Goal: Task Accomplishment & Management: Use online tool/utility

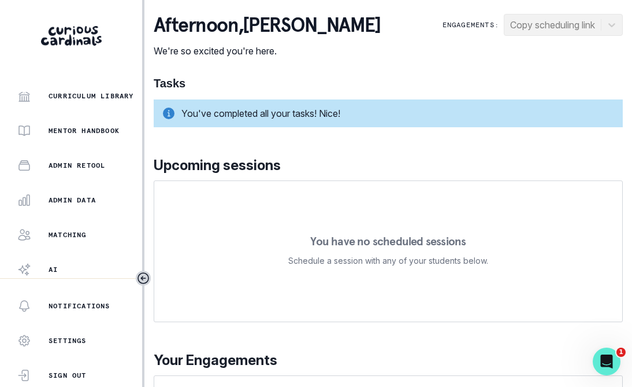
scroll to position [289, 0]
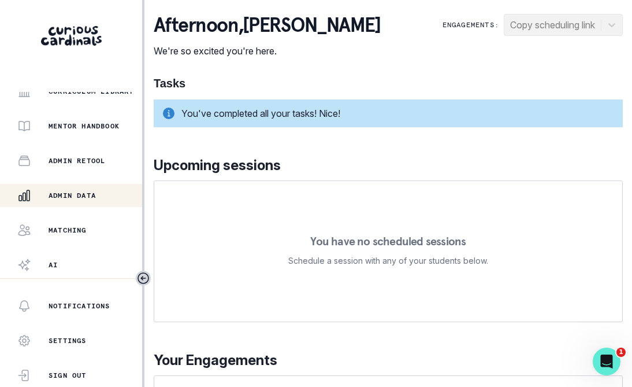
click at [89, 198] on p "Admin Data" at bounding box center [72, 195] width 47 height 9
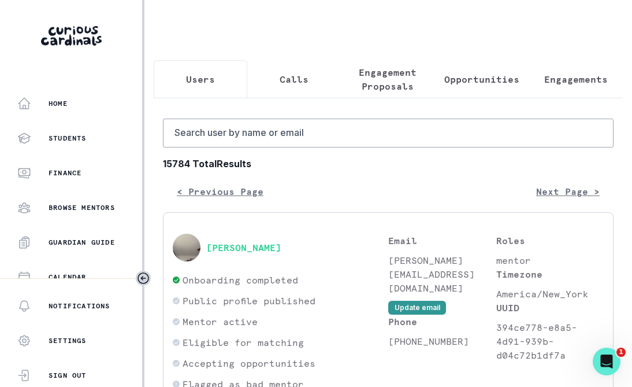
click at [476, 81] on p "Opportunities" at bounding box center [481, 79] width 75 height 14
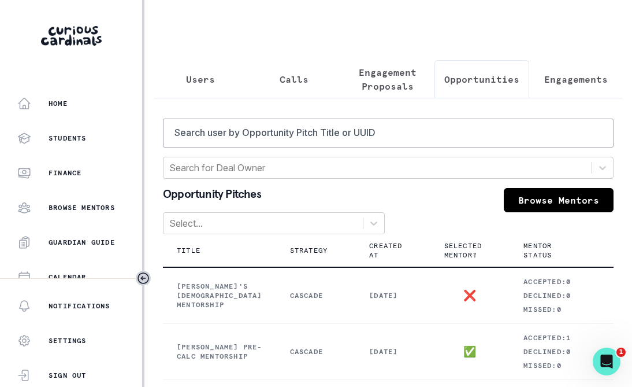
click at [541, 196] on link "Browse Mentors" at bounding box center [559, 200] width 110 height 24
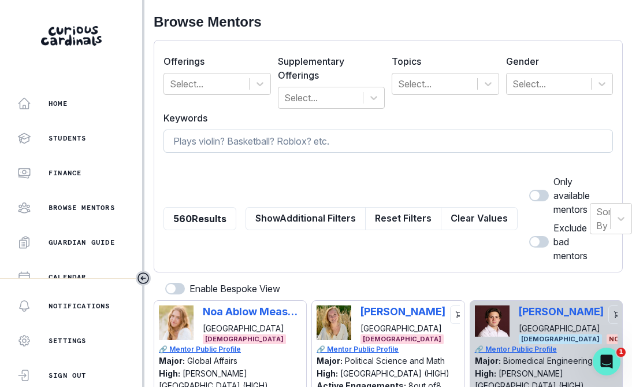
click at [283, 141] on input at bounding box center [389, 140] width 450 height 23
click at [220, 88] on div at bounding box center [206, 84] width 73 height 16
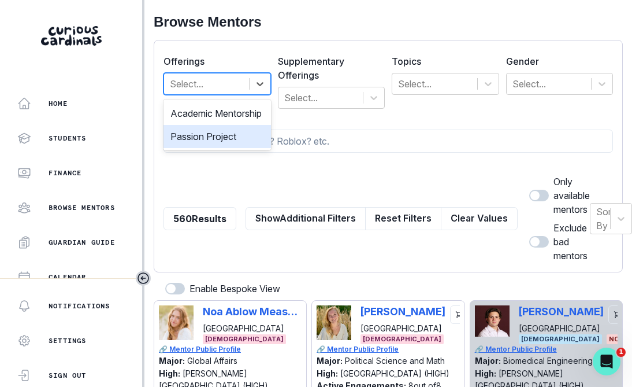
click at [216, 148] on div "Passion Project" at bounding box center [217, 136] width 107 height 23
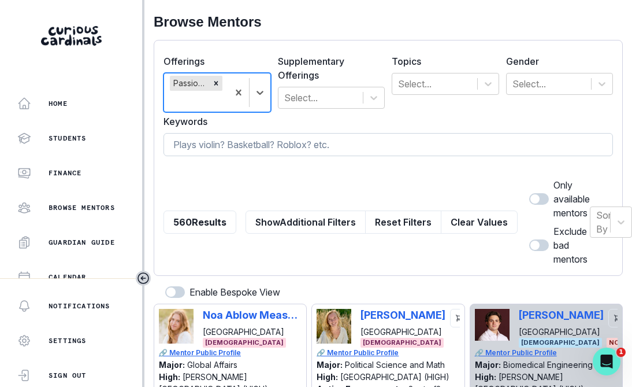
click at [225, 146] on input at bounding box center [389, 144] width 450 height 23
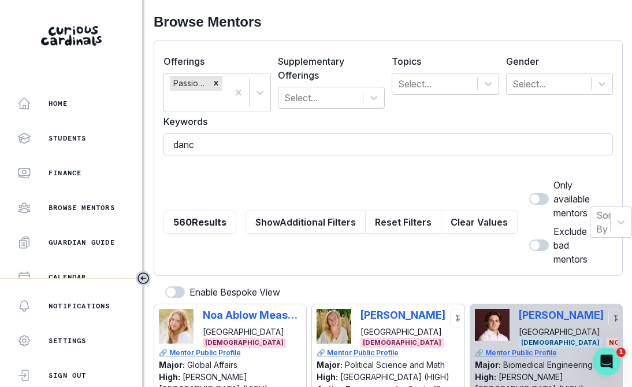
type input "dance"
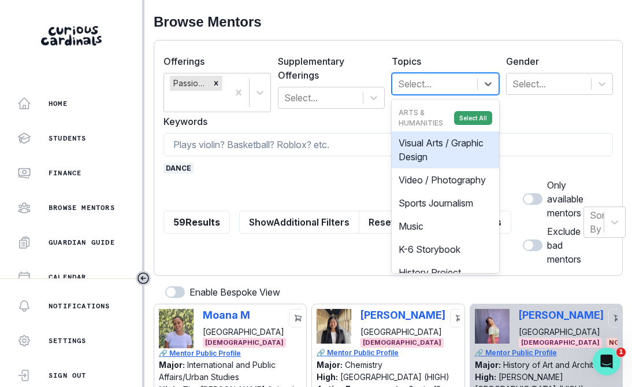
click at [416, 91] on div "Select..." at bounding box center [434, 83] width 85 height 21
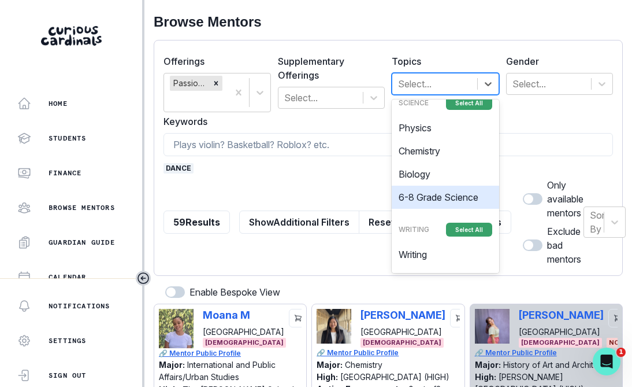
scroll to position [1546, 0]
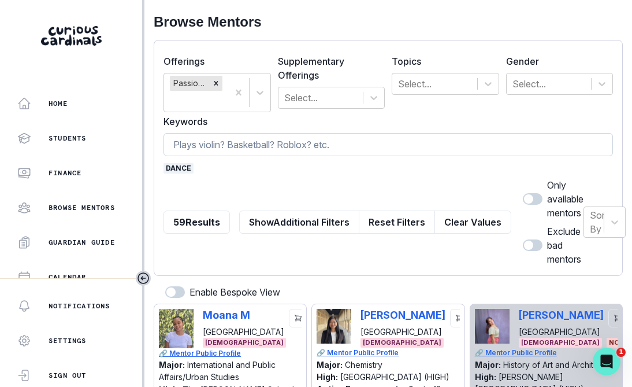
click at [283, 142] on input at bounding box center [389, 144] width 450 height 23
type input "robotics"
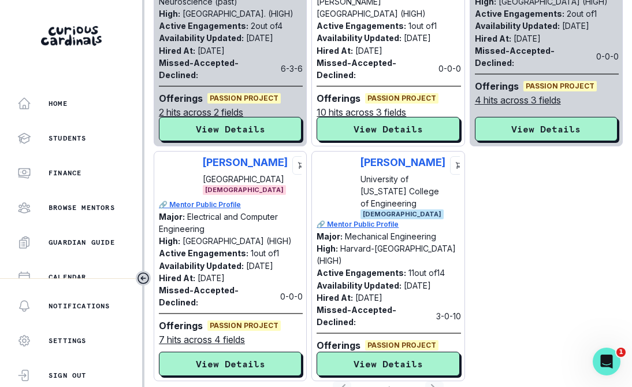
scroll to position [399, 0]
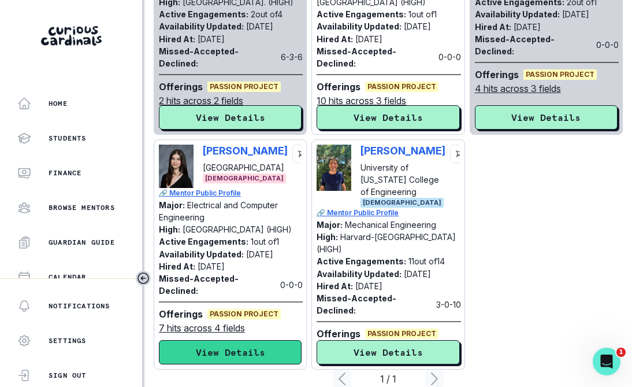
click at [250, 360] on button "View Details" at bounding box center [230, 352] width 143 height 24
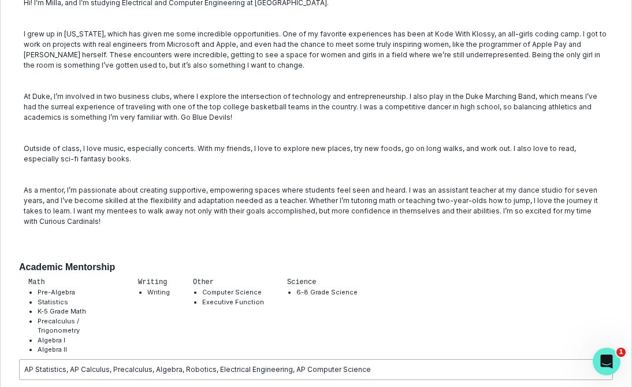
scroll to position [0, 0]
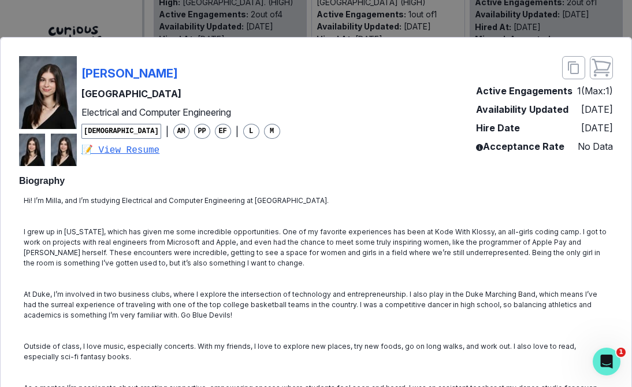
click at [97, 29] on div "[PERSON_NAME] [PERSON_NAME][GEOGRAPHIC_DATA] Electrical and Computer Engineerin…" at bounding box center [316, 193] width 632 height 387
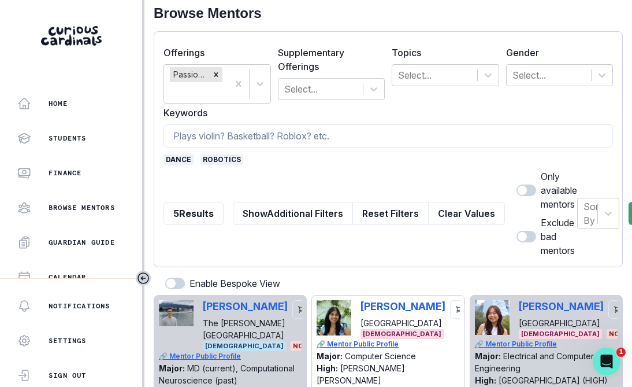
scroll to position [9, 0]
